Goal: Contribute content: Add original content to the website for others to see

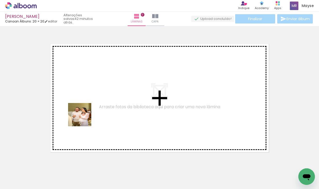
drag, startPoint x: 51, startPoint y: 170, endPoint x: 84, endPoint y: 118, distance: 61.5
click at [84, 118] on quentale-workspace at bounding box center [159, 94] width 319 height 189
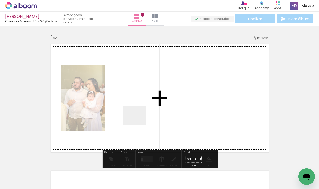
scroll to position [7, 0]
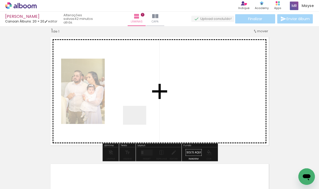
drag, startPoint x: 118, startPoint y: 135, endPoint x: 139, endPoint y: 121, distance: 24.6
click at [139, 121] on quentale-workspace at bounding box center [159, 94] width 319 height 189
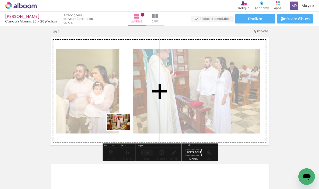
drag, startPoint x: 115, startPoint y: 173, endPoint x: 122, endPoint y: 129, distance: 44.8
click at [122, 129] on quentale-workspace at bounding box center [159, 94] width 319 height 189
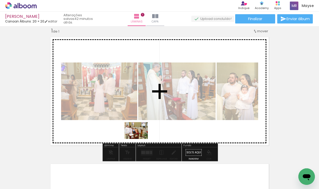
drag, startPoint x: 137, startPoint y: 168, endPoint x: 142, endPoint y: 172, distance: 7.1
click at [141, 142] on quentale-workspace at bounding box center [159, 94] width 319 height 189
click at [142, 172] on div at bounding box center [139, 171] width 26 height 19
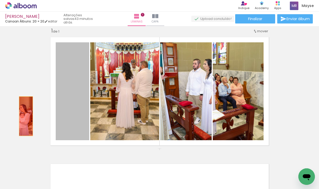
drag, startPoint x: 80, startPoint y: 116, endPoint x: 50, endPoint y: 121, distance: 30.8
click at [26, 116] on div "Inserir lâmina 1 de 1" at bounding box center [159, 148] width 319 height 254
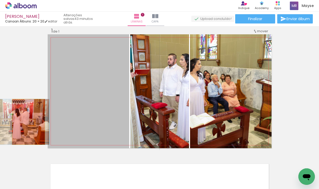
drag, startPoint x: 75, startPoint y: 123, endPoint x: 73, endPoint y: 127, distance: 5.4
click at [24, 122] on div "Inserir lâmina 1 de 1" at bounding box center [159, 148] width 319 height 254
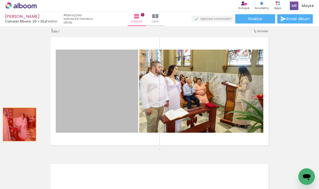
drag, startPoint x: 87, startPoint y: 127, endPoint x: 19, endPoint y: 124, distance: 68.2
click at [19, 124] on div "Inserir lâmina 1 de 1" at bounding box center [159, 148] width 319 height 254
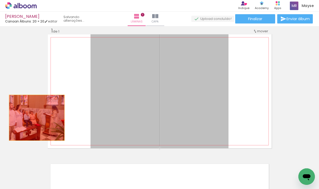
drag, startPoint x: 109, startPoint y: 115, endPoint x: 36, endPoint y: 117, distance: 72.3
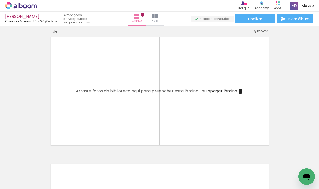
scroll to position [0, 2528]
